Goal: Task Accomplishment & Management: Use online tool/utility

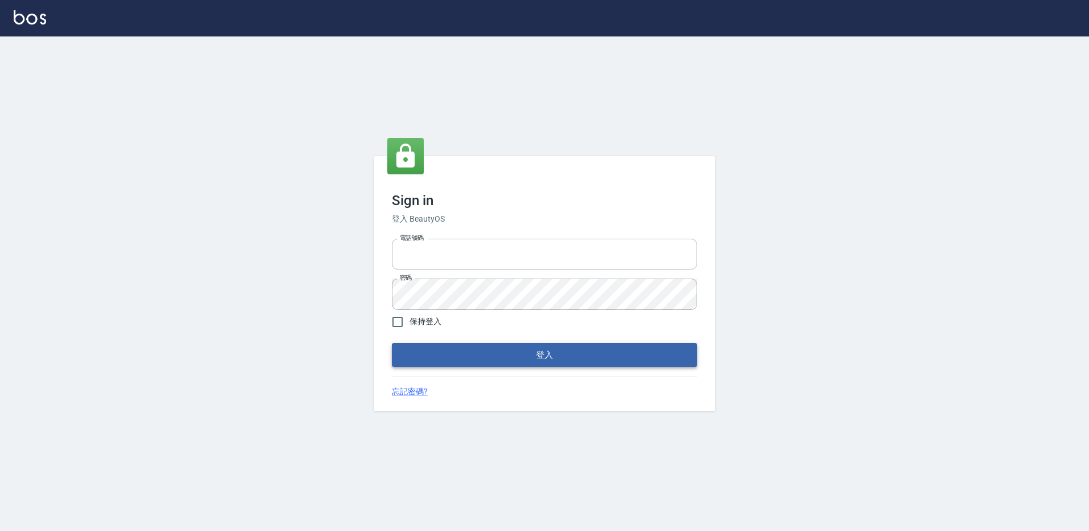
type input "27222158"
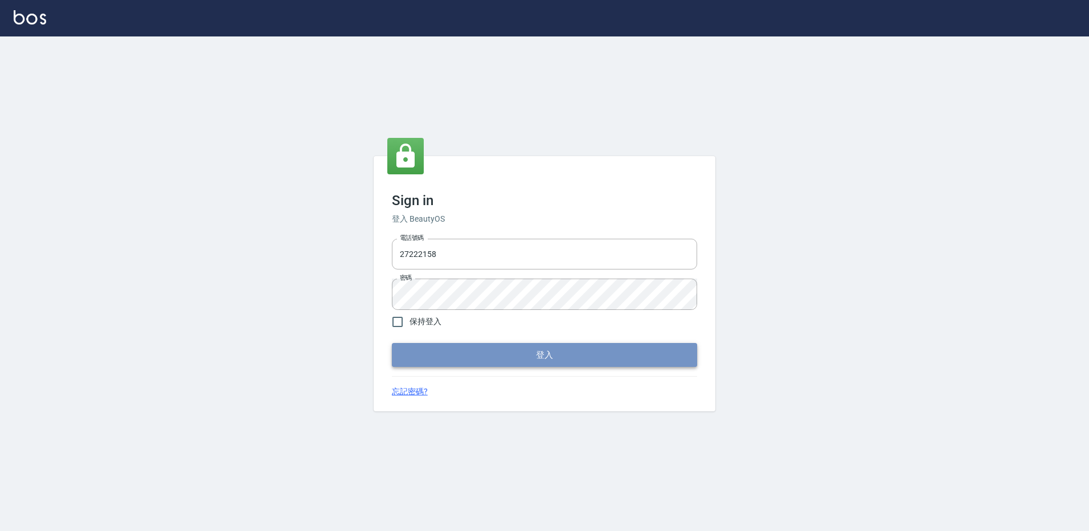
click at [558, 356] on button "登入" at bounding box center [544, 355] width 305 height 24
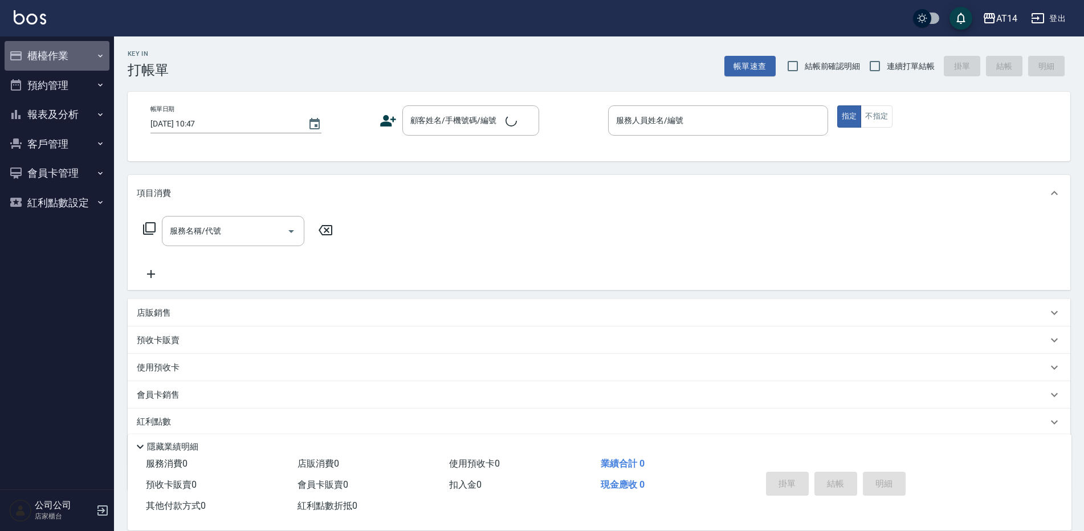
click at [30, 50] on button "櫃檯作業" at bounding box center [57, 56] width 105 height 30
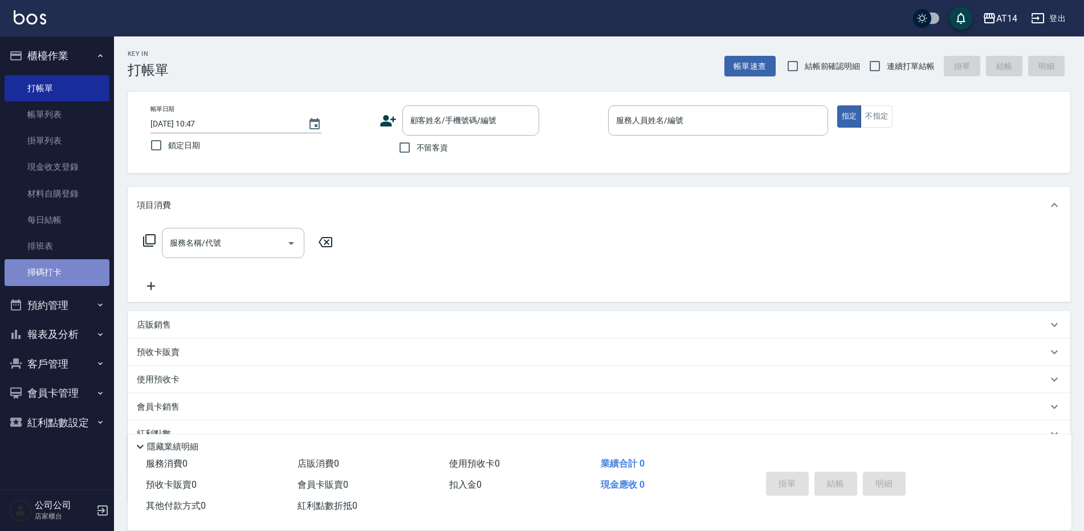
click at [49, 272] on link "掃碼打卡" at bounding box center [57, 272] width 105 height 26
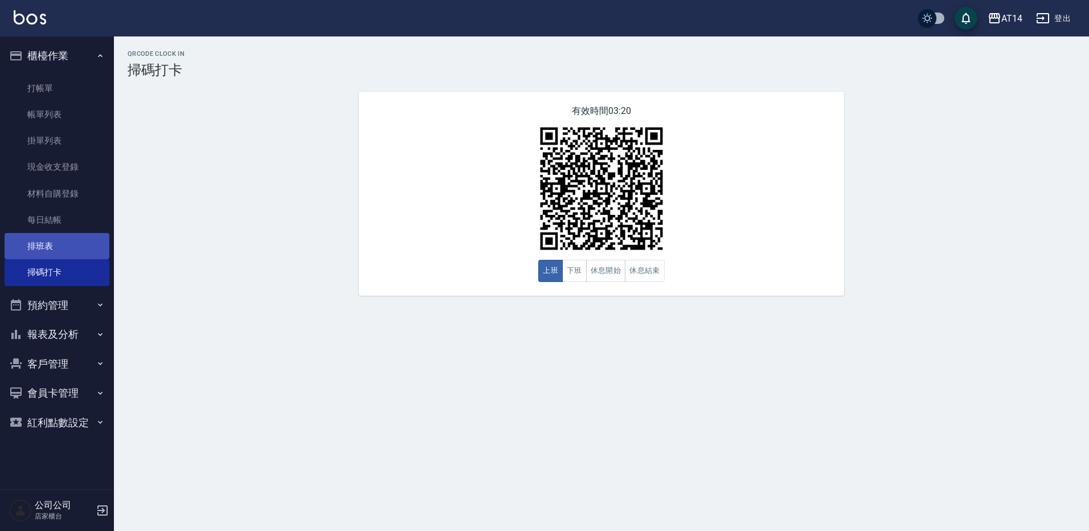
click at [56, 251] on link "排班表" at bounding box center [57, 246] width 105 height 26
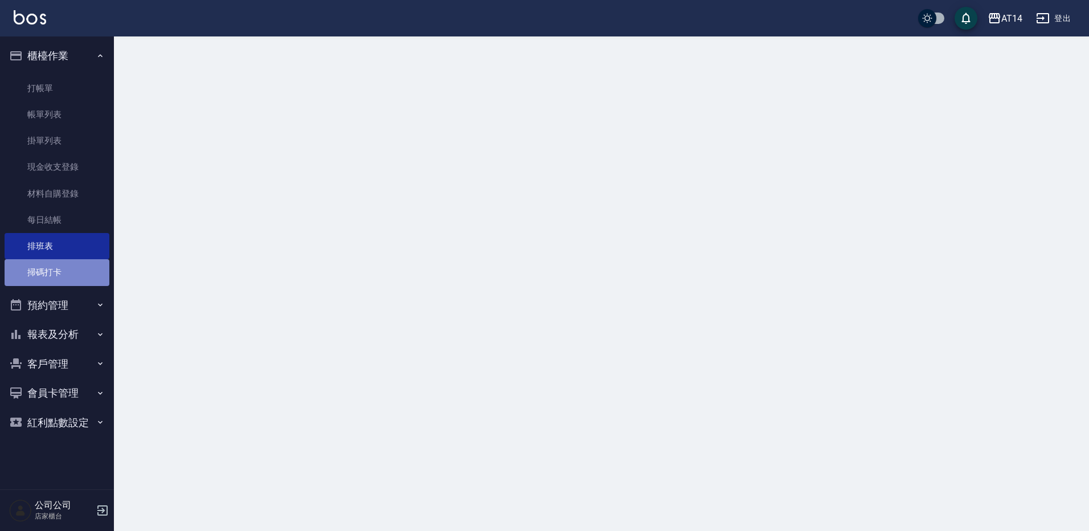
click at [53, 269] on link "掃碼打卡" at bounding box center [57, 272] width 105 height 26
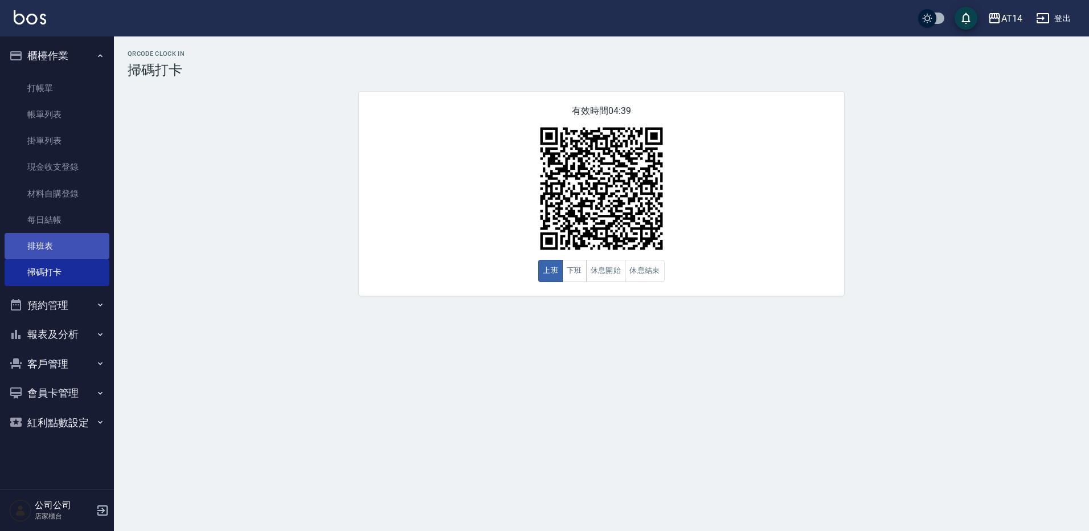
click at [54, 244] on link "排班表" at bounding box center [57, 246] width 105 height 26
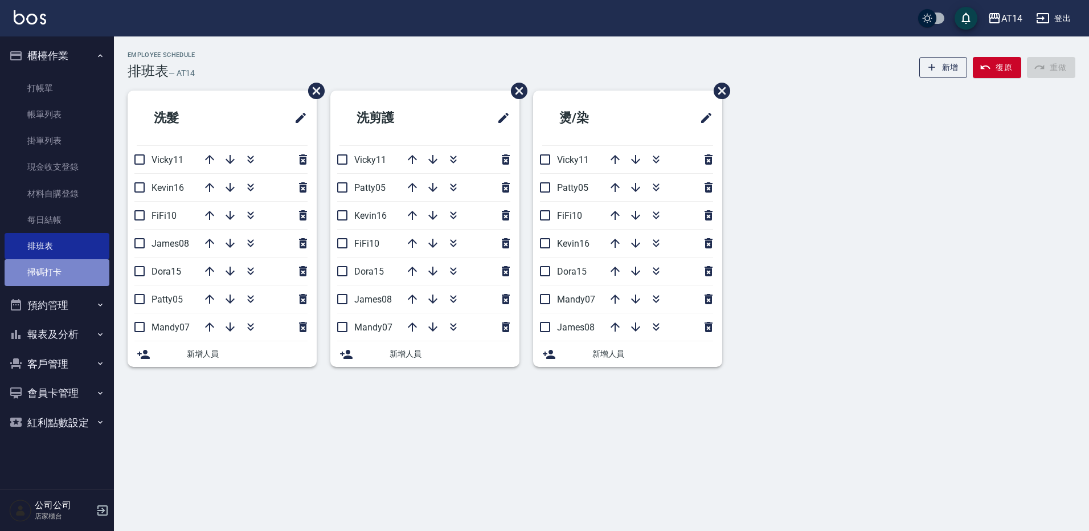
click at [66, 281] on link "掃碼打卡" at bounding box center [57, 272] width 105 height 26
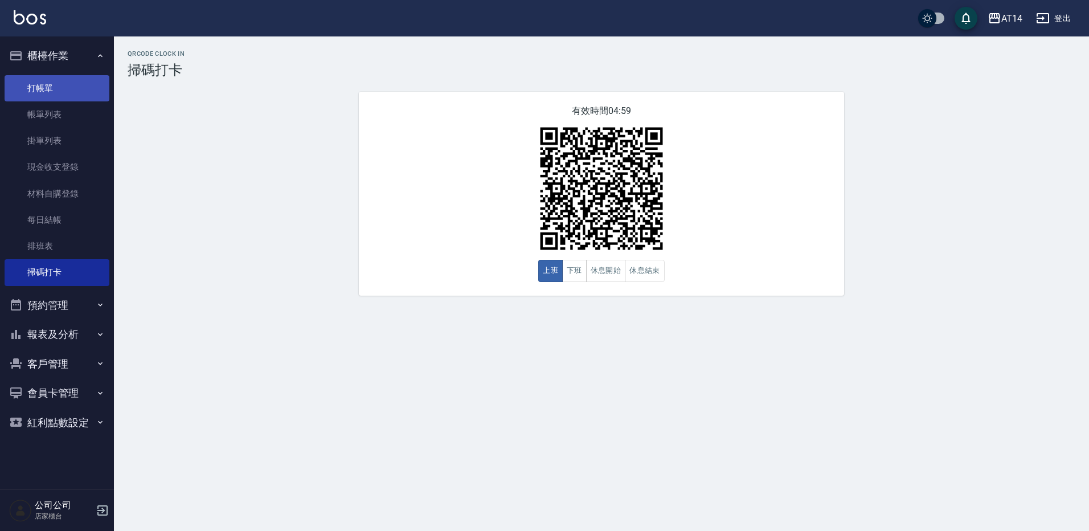
click at [58, 88] on link "打帳單" at bounding box center [57, 88] width 105 height 26
